Goal: Information Seeking & Learning: Learn about a topic

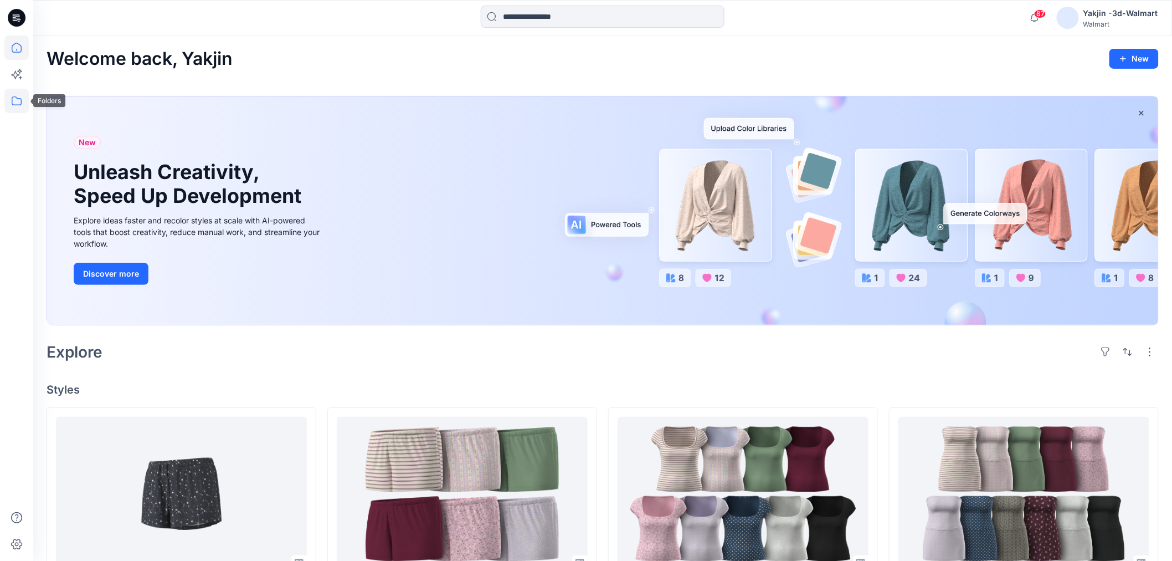
click at [17, 96] on icon at bounding box center [16, 101] width 24 height 24
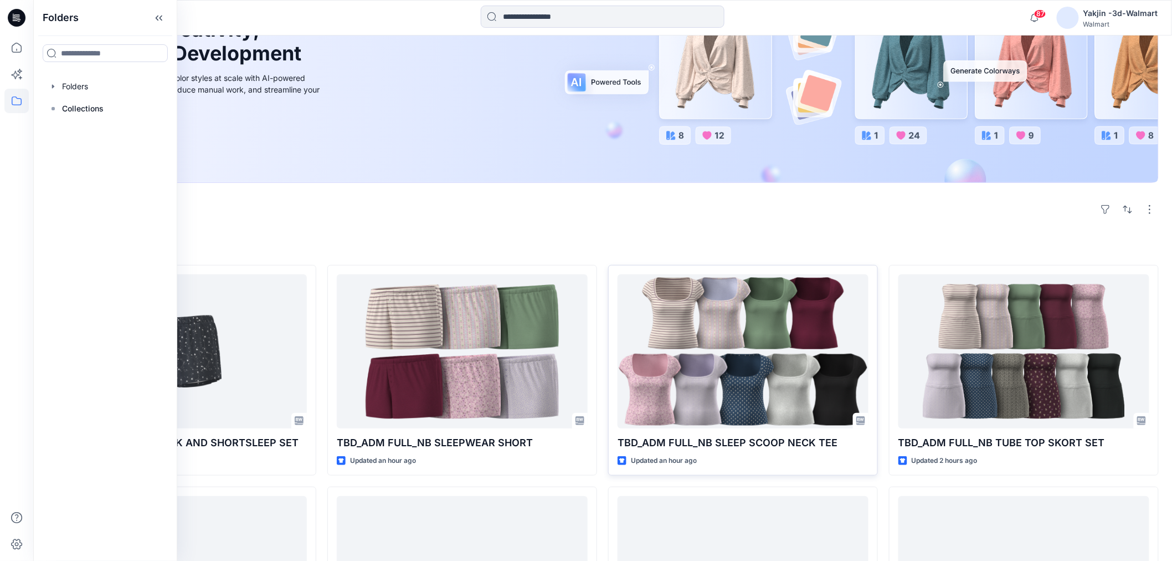
scroll to position [184, 0]
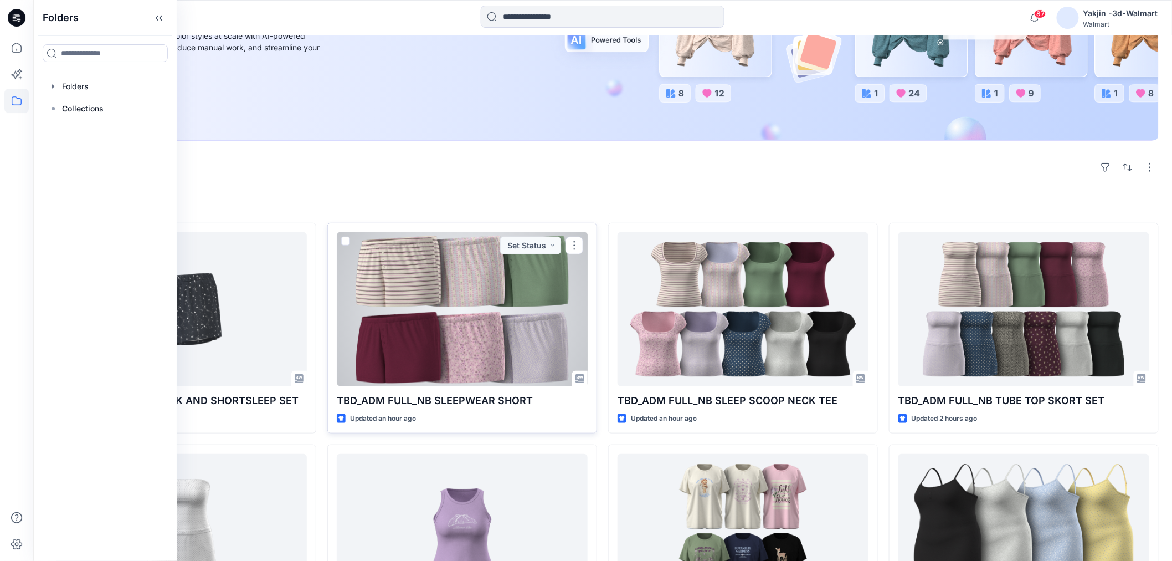
click at [479, 313] on div at bounding box center [462, 309] width 251 height 154
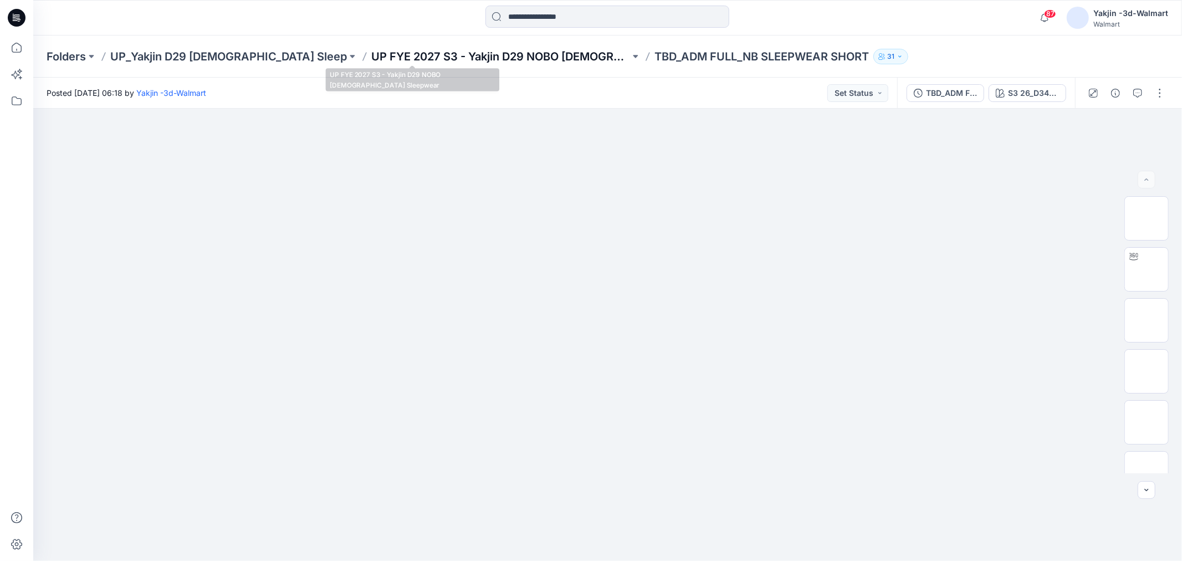
click at [430, 57] on p "UP FYE 2027 S3 - Yakjin D29 NOBO [DEMOGRAPHIC_DATA] Sleepwear" at bounding box center [500, 57] width 259 height 16
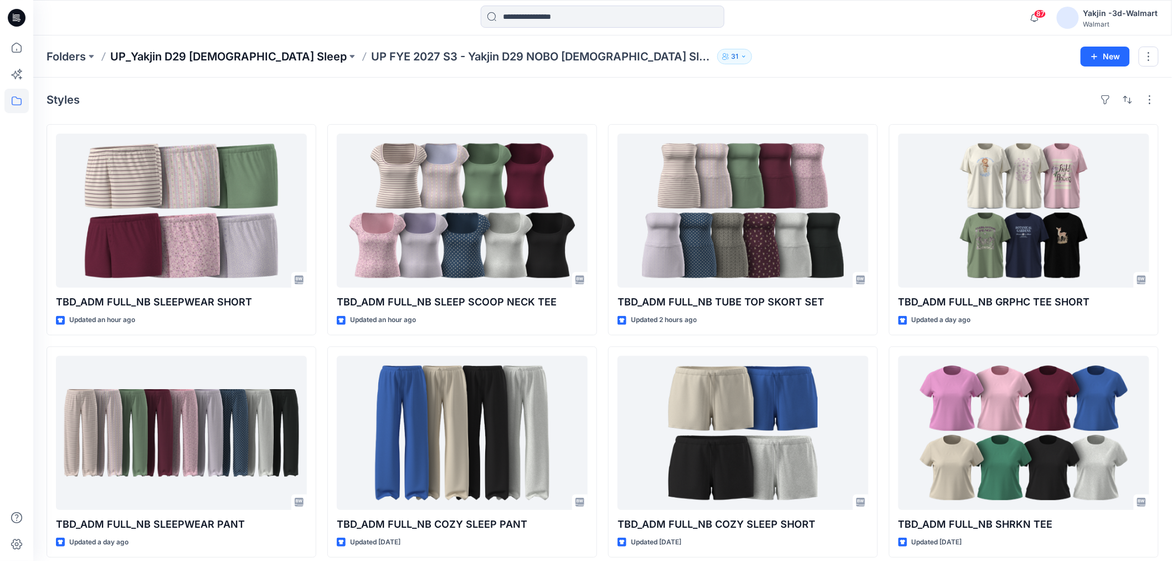
click at [186, 60] on p "UP_Yakjin D29 [DEMOGRAPHIC_DATA] Sleep" at bounding box center [228, 57] width 237 height 16
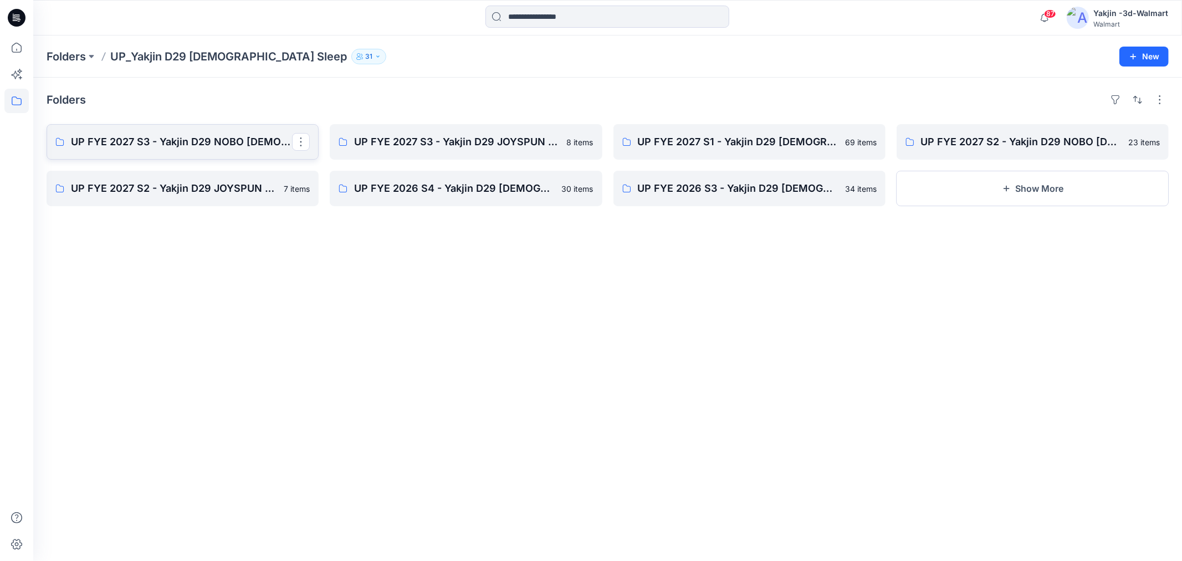
click at [247, 129] on link "UP FYE 2027 S3 - Yakjin D29 NOBO [DEMOGRAPHIC_DATA] Sleepwear" at bounding box center [183, 141] width 272 height 35
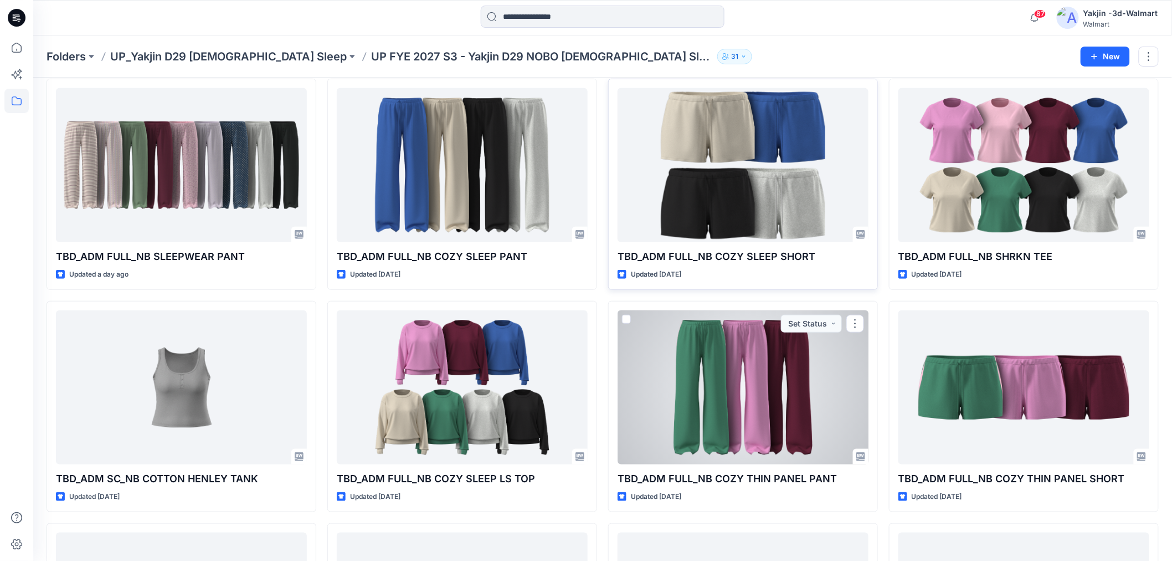
scroll to position [246, 0]
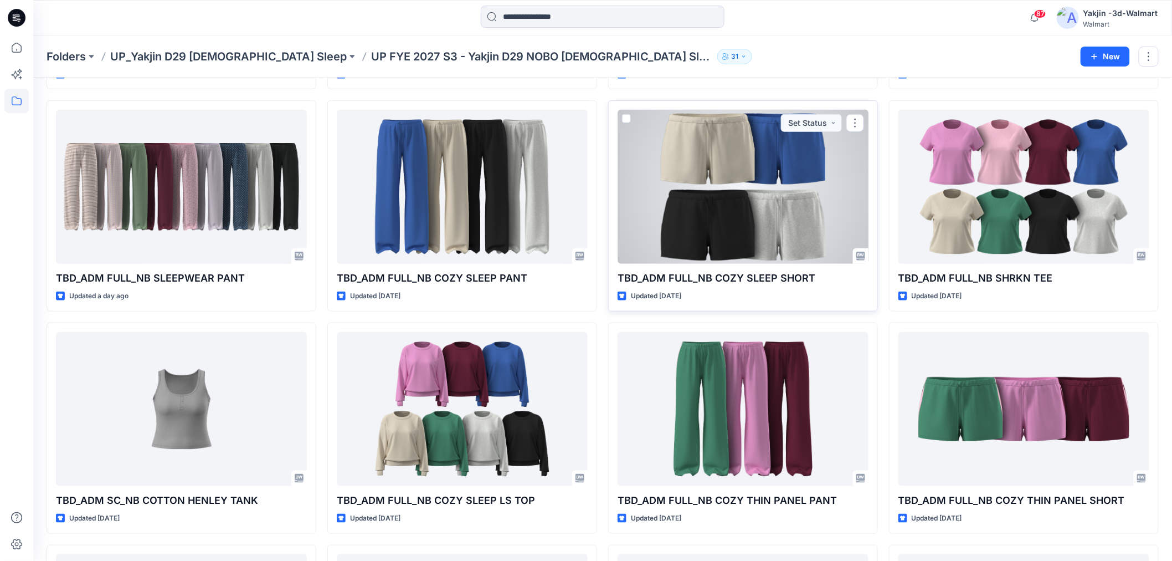
click at [745, 217] on div at bounding box center [743, 187] width 251 height 154
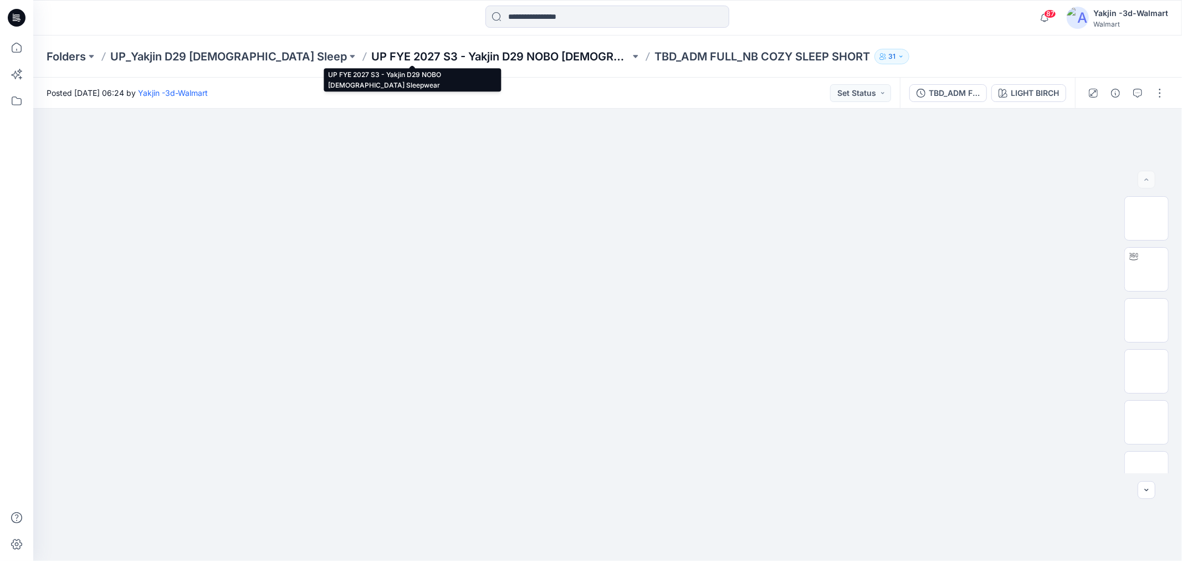
click at [450, 58] on p "UP FYE 2027 S3 - Yakjin D29 NOBO [DEMOGRAPHIC_DATA] Sleepwear" at bounding box center [500, 57] width 259 height 16
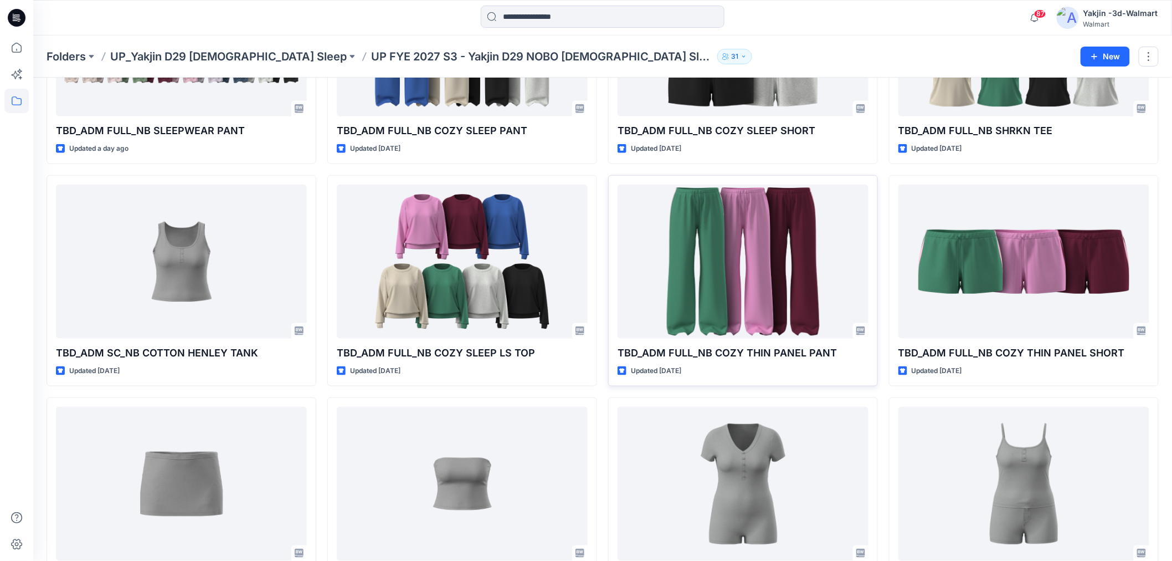
scroll to position [368, 0]
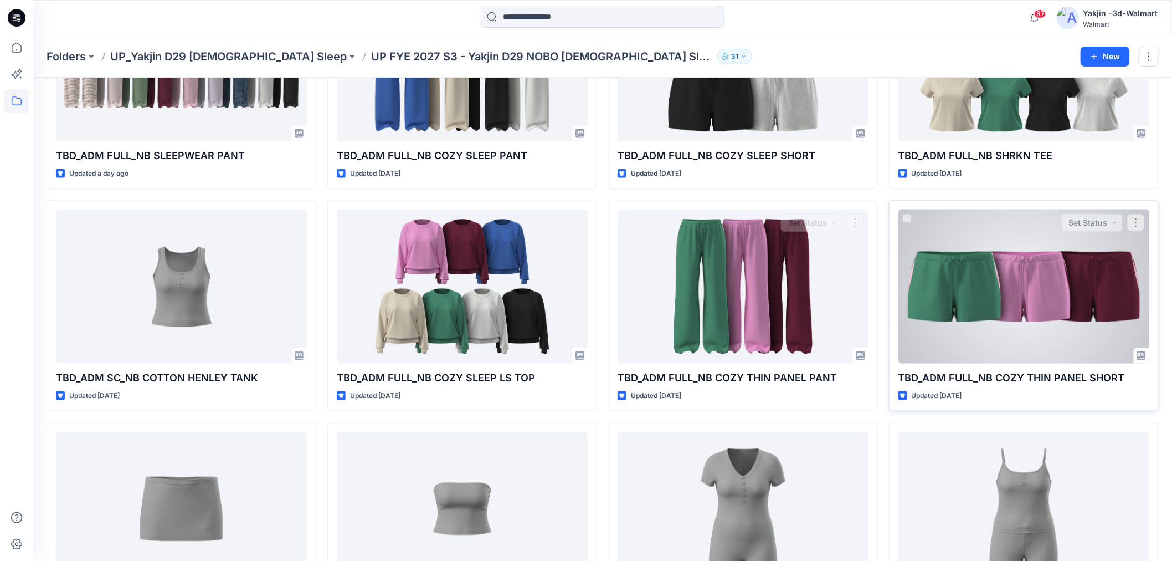
click at [988, 302] on div at bounding box center [1024, 286] width 251 height 154
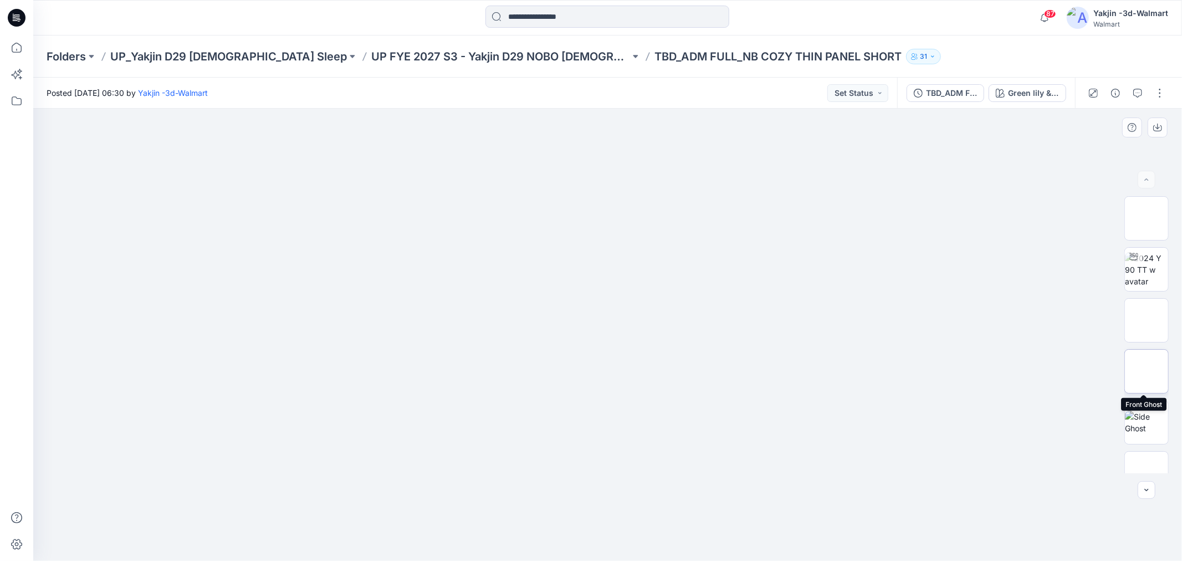
click at [1146, 371] on img at bounding box center [1146, 371] width 0 height 0
click at [1154, 430] on img at bounding box center [1146, 421] width 43 height 23
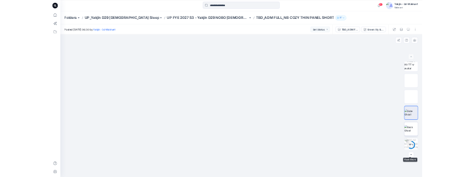
scroll to position [124, 0]
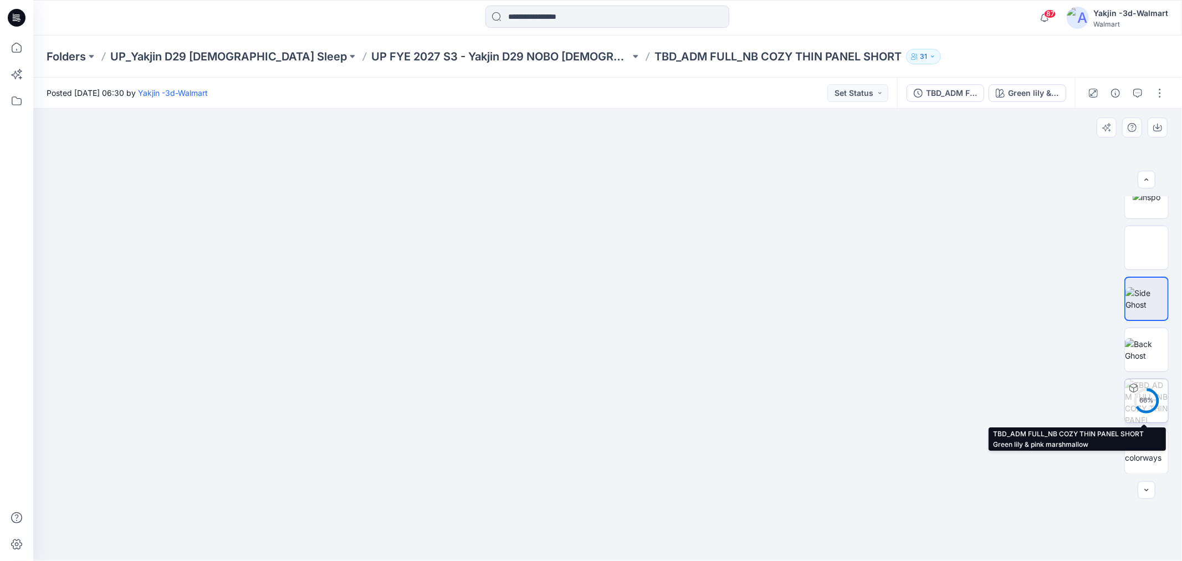
click at [1142, 393] on circle at bounding box center [1146, 400] width 22 height 22
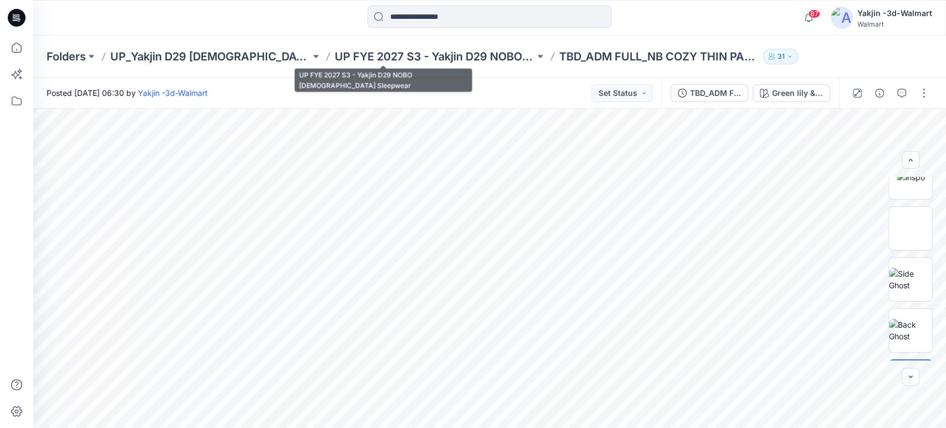
drag, startPoint x: 445, startPoint y: 49, endPoint x: 576, endPoint y: 4, distance: 138.4
click at [445, 49] on p "UP FYE 2027 S3 - Yakjin D29 NOBO [DEMOGRAPHIC_DATA] Sleepwear" at bounding box center [435, 57] width 200 height 16
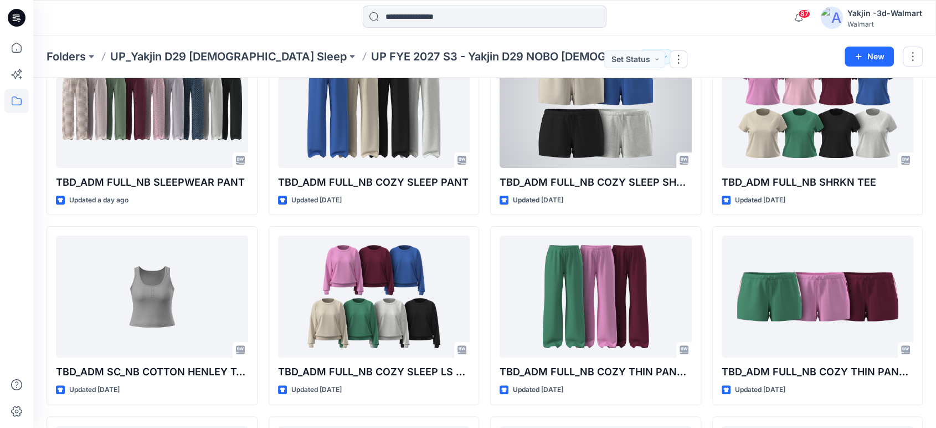
scroll to position [430, 0]
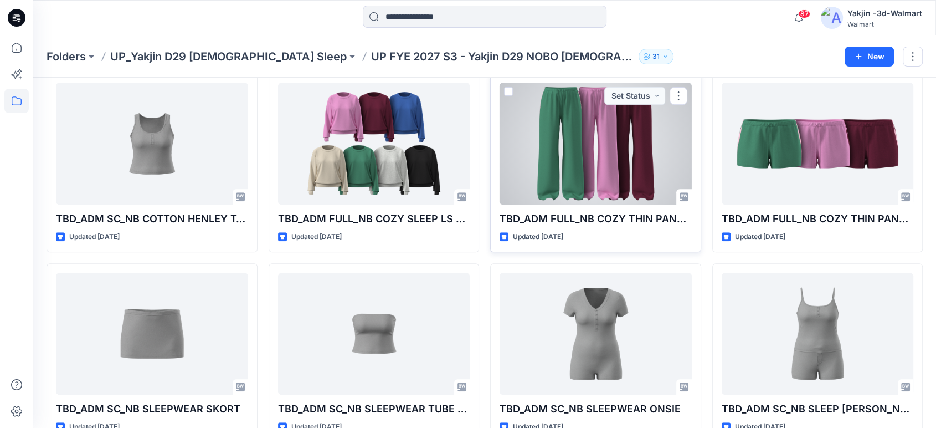
click at [579, 185] on div at bounding box center [596, 144] width 192 height 122
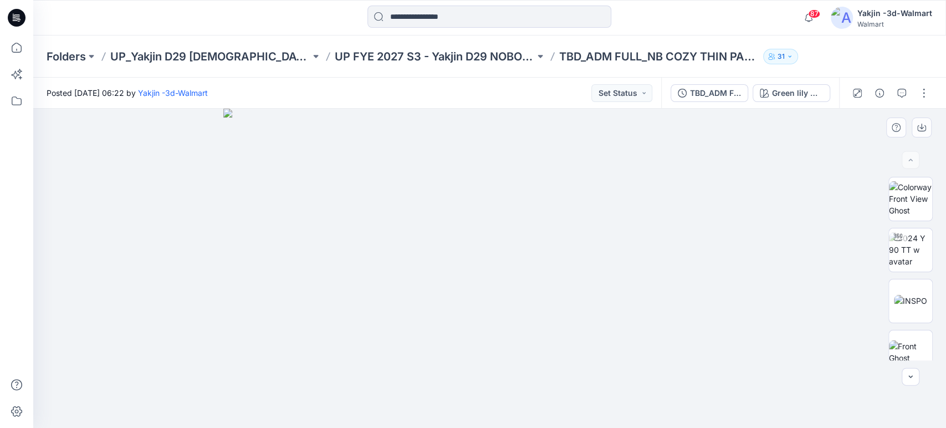
drag, startPoint x: 674, startPoint y: 285, endPoint x: 521, endPoint y: 276, distance: 153.2
click at [521, 276] on img at bounding box center [489, 268] width 532 height 319
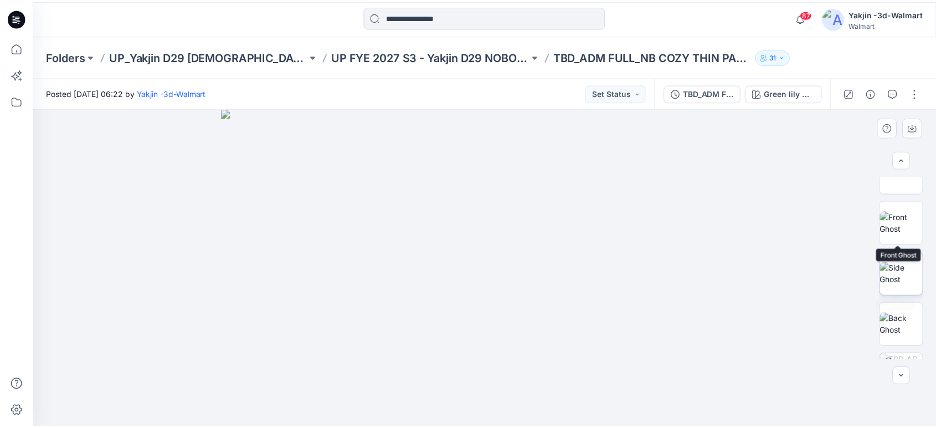
scroll to position [184, 0]
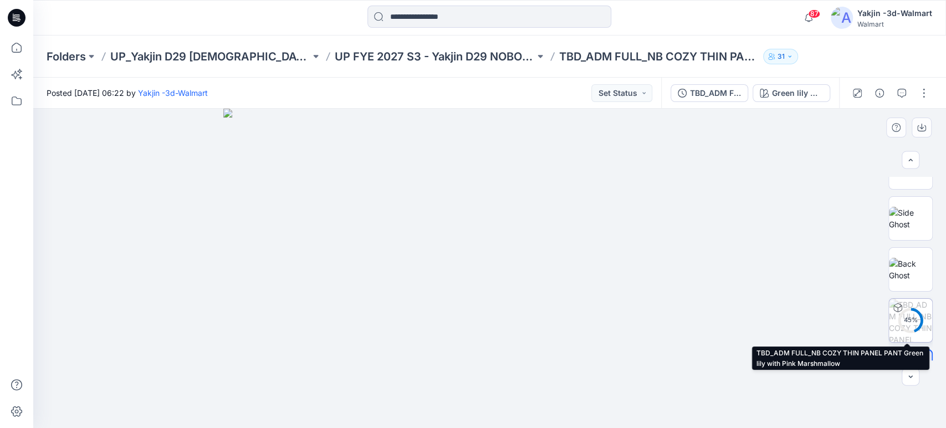
click at [906, 317] on div "45 %" at bounding box center [910, 319] width 27 height 9
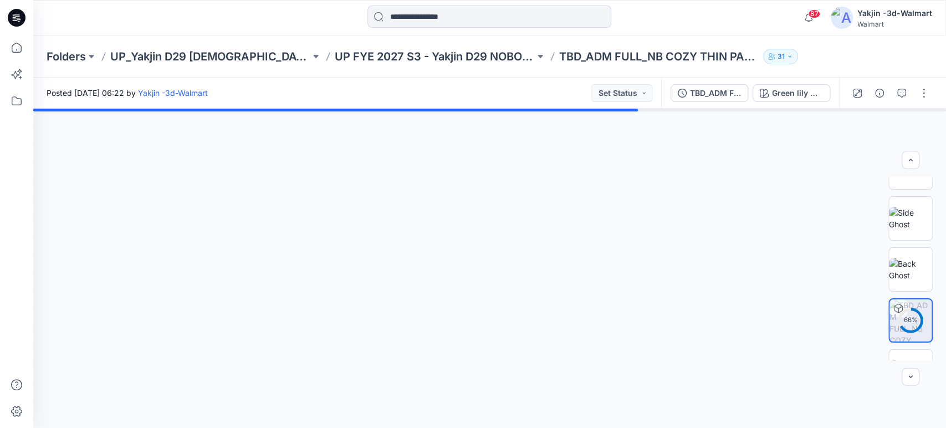
drag, startPoint x: 682, startPoint y: 255, endPoint x: 653, endPoint y: 263, distance: 31.0
click at [659, 262] on div at bounding box center [489, 268] width 912 height 319
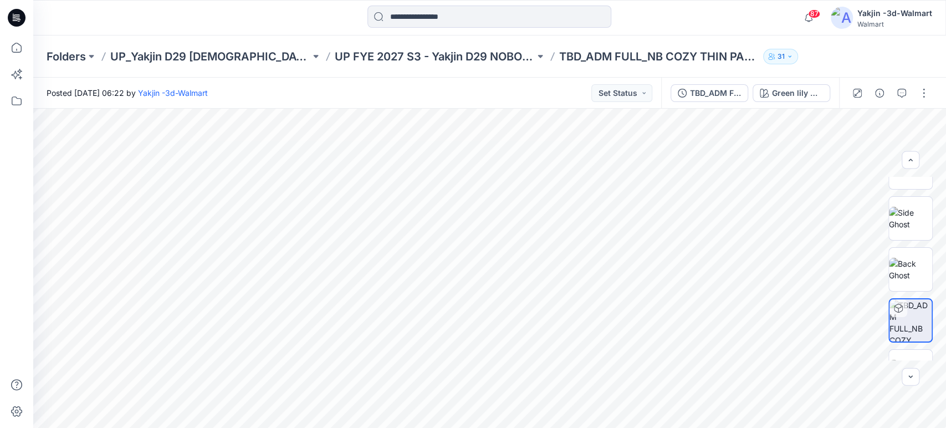
click at [415, 65] on div "Folders UP_Yakjin D29 [DEMOGRAPHIC_DATA] Sleep UP FYE 2027 S3 - Yakjin D29 NOBO…" at bounding box center [489, 56] width 912 height 42
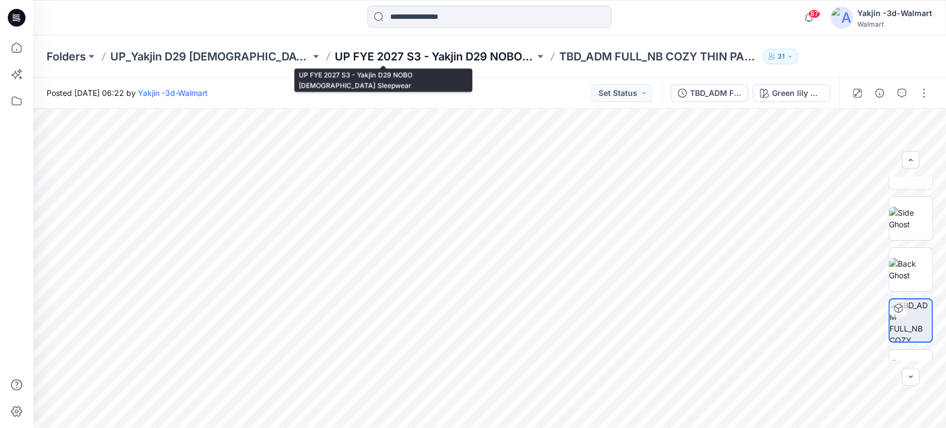
click at [446, 52] on p "UP FYE 2027 S3 - Yakjin D29 NOBO [DEMOGRAPHIC_DATA] Sleepwear" at bounding box center [435, 57] width 200 height 16
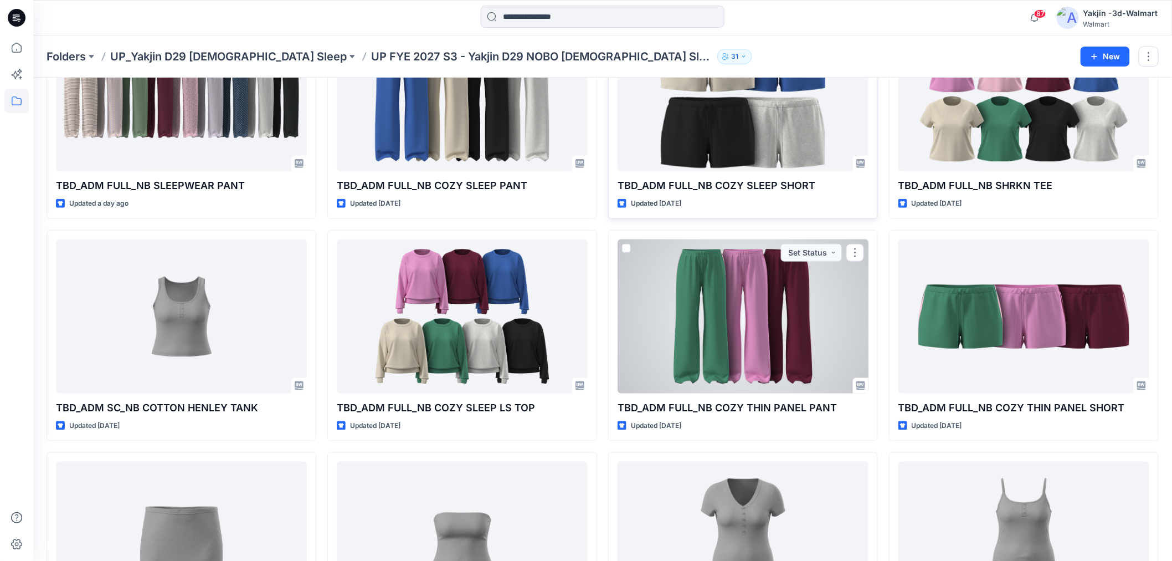
scroll to position [523, 0]
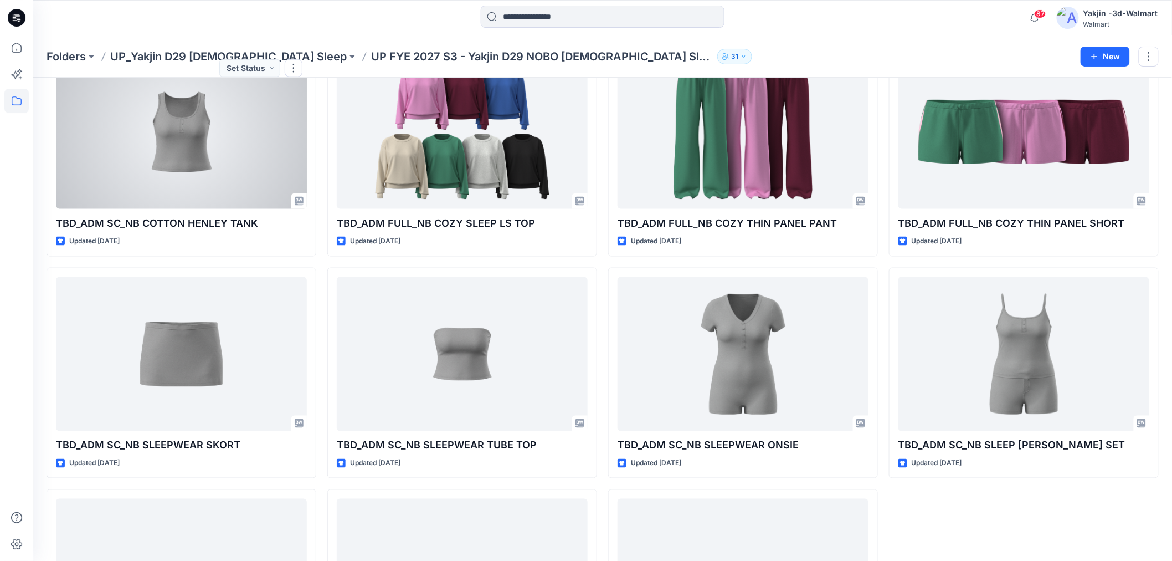
click at [191, 127] on div at bounding box center [181, 132] width 251 height 154
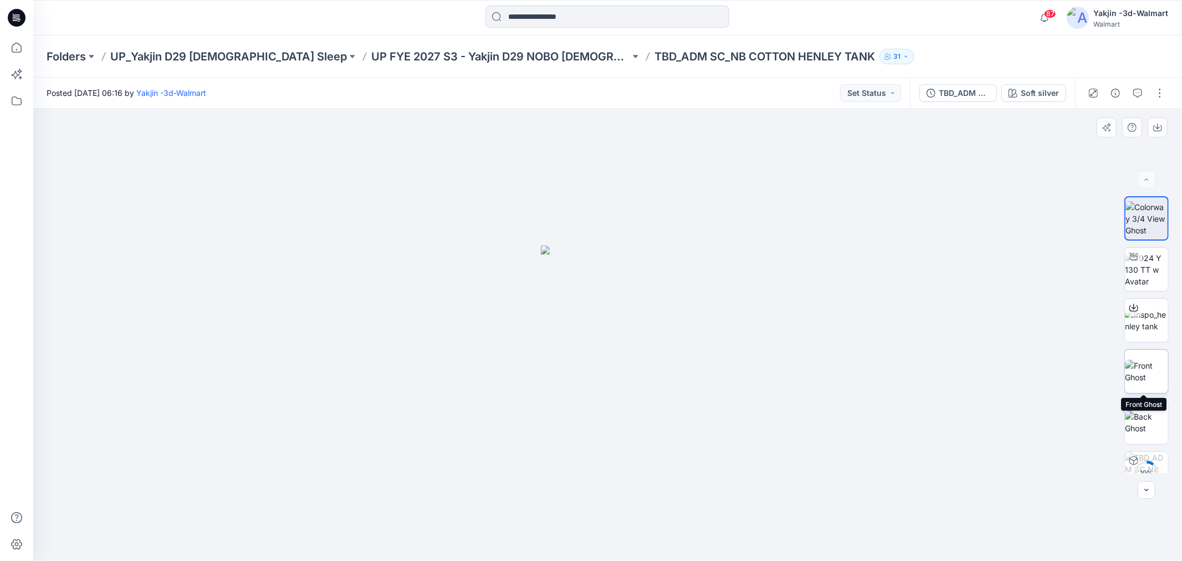
click at [1132, 360] on img at bounding box center [1146, 371] width 43 height 23
click at [1151, 468] on div "18 %" at bounding box center [1146, 472] width 27 height 9
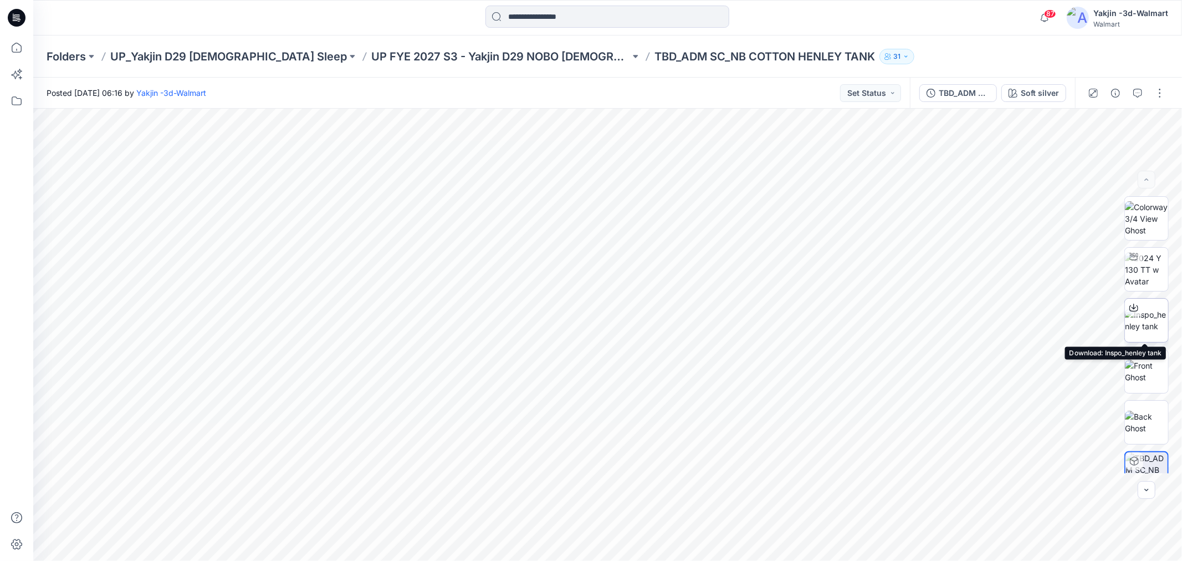
click at [1140, 318] on img at bounding box center [1146, 320] width 43 height 23
click at [1151, 314] on img at bounding box center [1146, 320] width 43 height 23
click at [1154, 257] on img at bounding box center [1146, 269] width 43 height 35
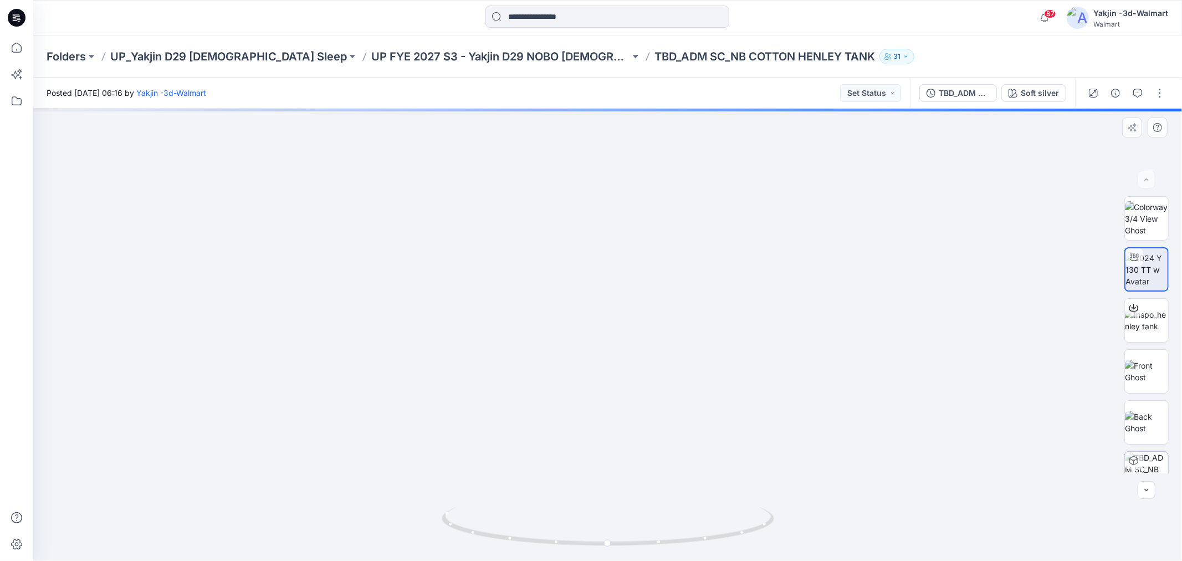
drag, startPoint x: 624, startPoint y: 320, endPoint x: 422, endPoint y: 396, distance: 216.0
drag, startPoint x: 538, startPoint y: 506, endPoint x: 802, endPoint y: 507, distance: 263.1
click at [799, 510] on div at bounding box center [607, 335] width 1148 height 452
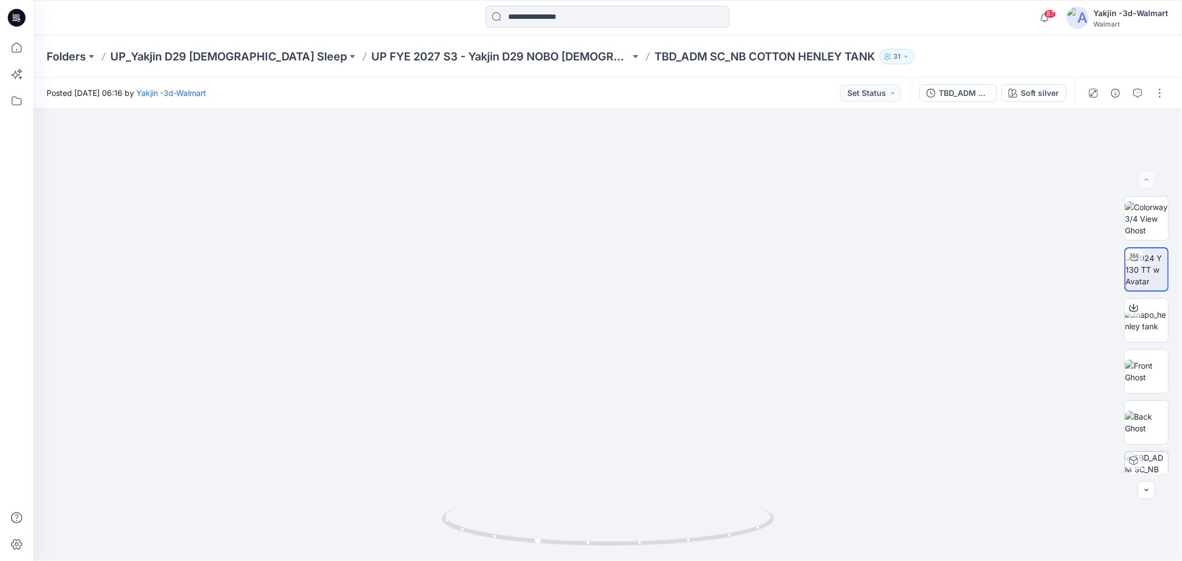
drag, startPoint x: 802, startPoint y: 506, endPoint x: 535, endPoint y: 562, distance: 272.7
click at [535, 560] on html "87 Notifications Your style HQ259964_GV_OPP TANK AND SHORTSLEEP SET has been up…" at bounding box center [591, 280] width 1182 height 561
drag, startPoint x: 507, startPoint y: 542, endPoint x: 641, endPoint y: 537, distance: 133.6
click at [641, 537] on icon at bounding box center [609, 528] width 335 height 42
click at [1142, 365] on img at bounding box center [1146, 371] width 43 height 23
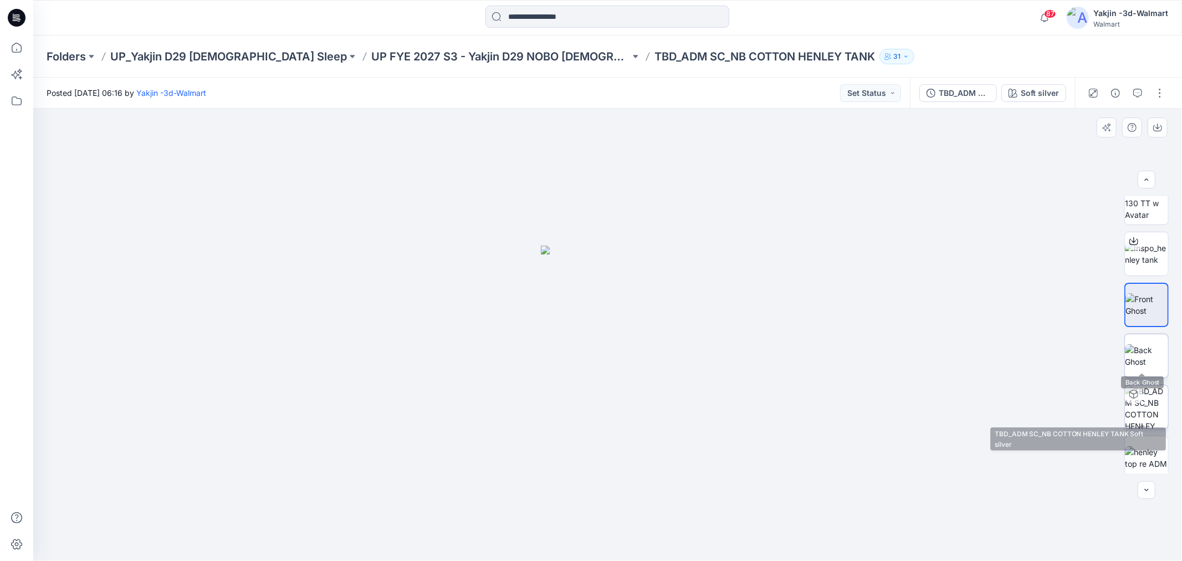
scroll to position [73, 0]
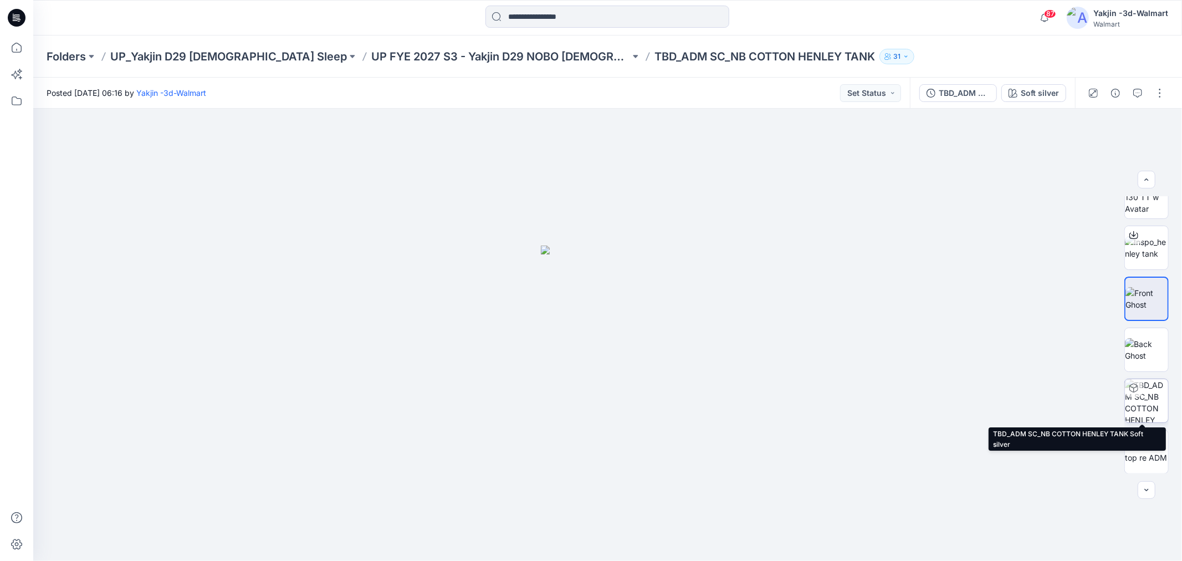
click at [1142, 407] on img at bounding box center [1146, 400] width 43 height 43
